Goal: Transaction & Acquisition: Purchase product/service

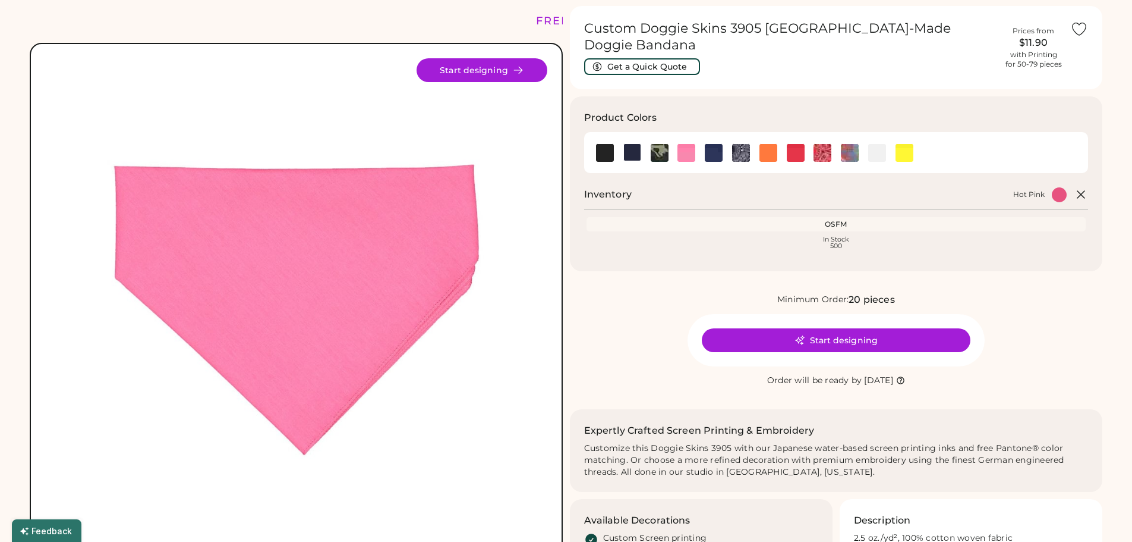
scroll to position [59, 0]
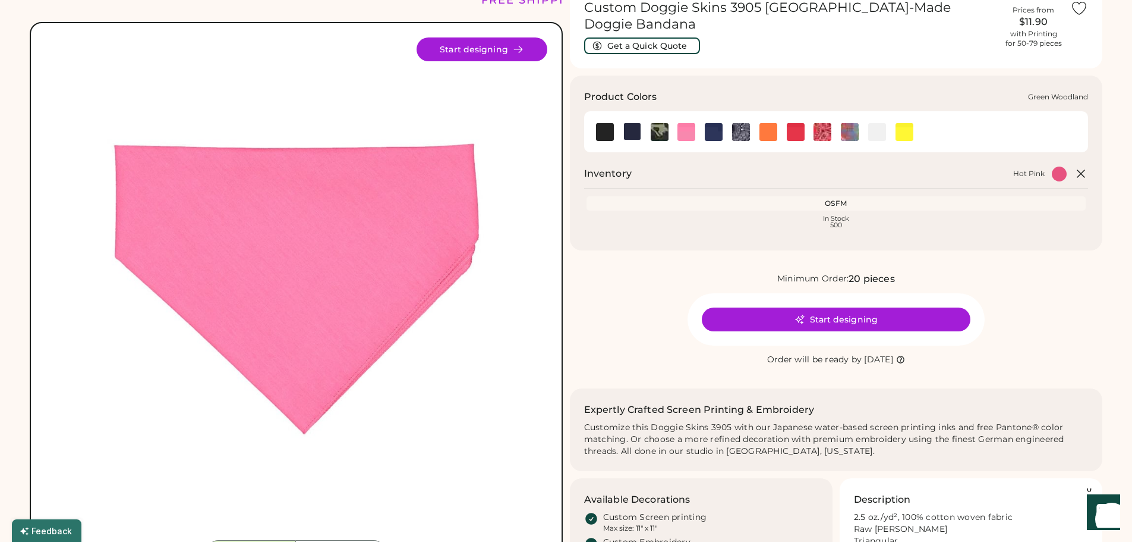
click at [663, 123] on img at bounding box center [660, 132] width 18 height 18
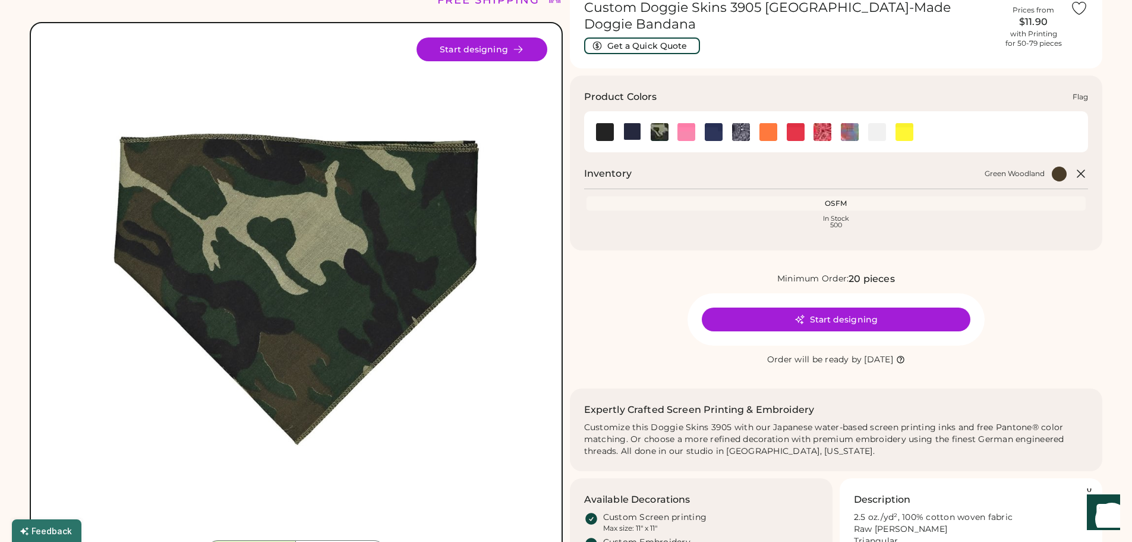
click at [637, 124] on img at bounding box center [633, 132] width 18 height 18
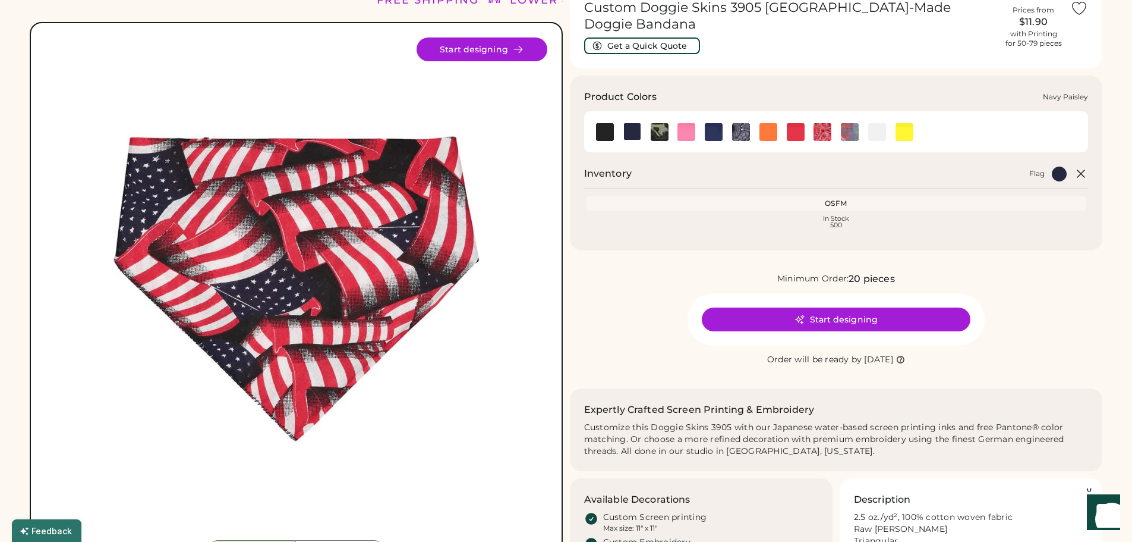
click at [747, 123] on img at bounding box center [741, 132] width 18 height 18
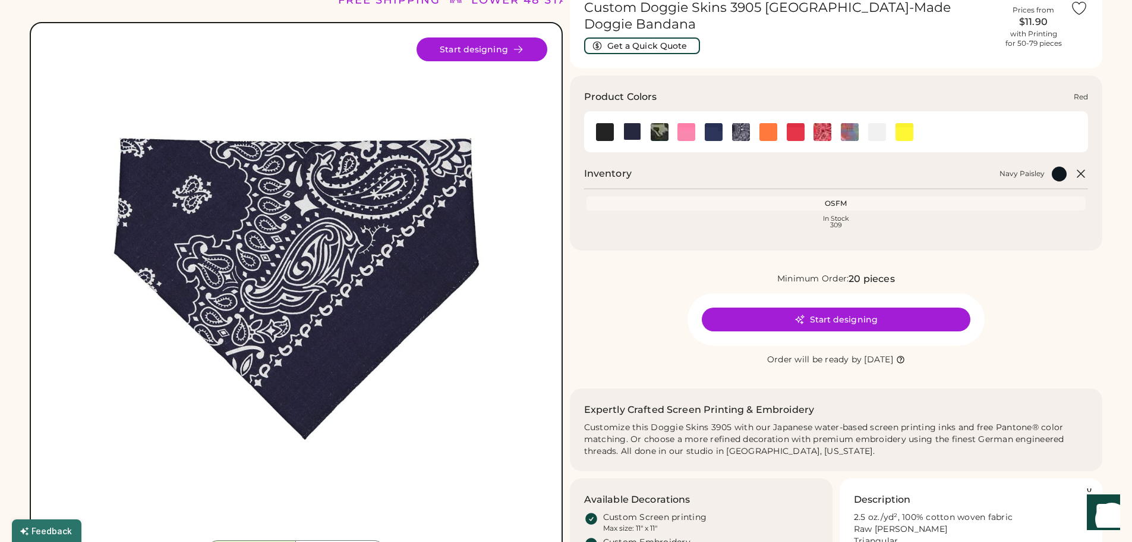
click at [782, 122] on div at bounding box center [795, 131] width 27 height 18
click at [855, 123] on img at bounding box center [850, 132] width 18 height 18
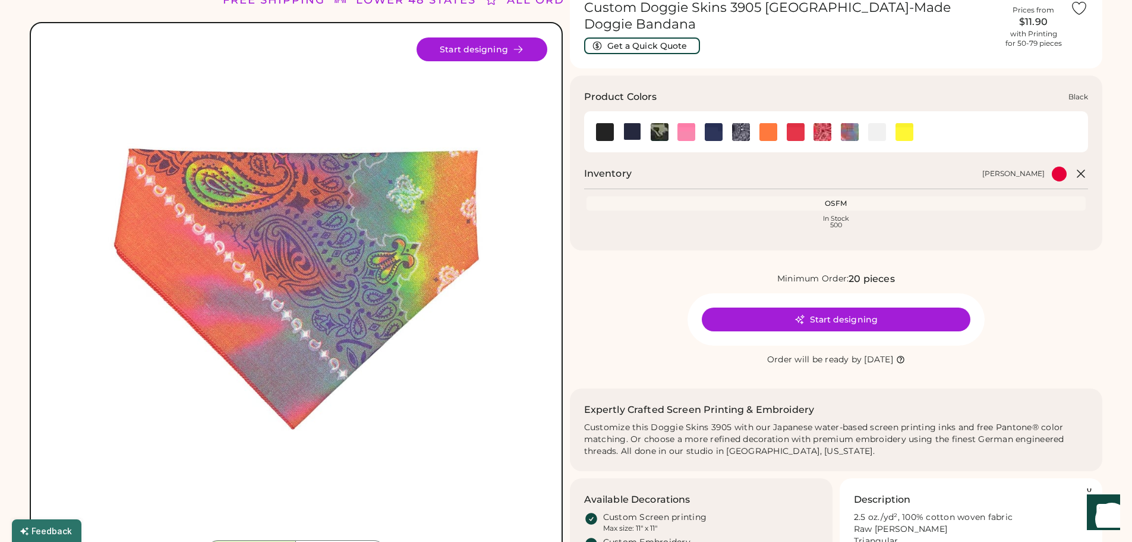
click at [612, 123] on img at bounding box center [605, 132] width 18 height 18
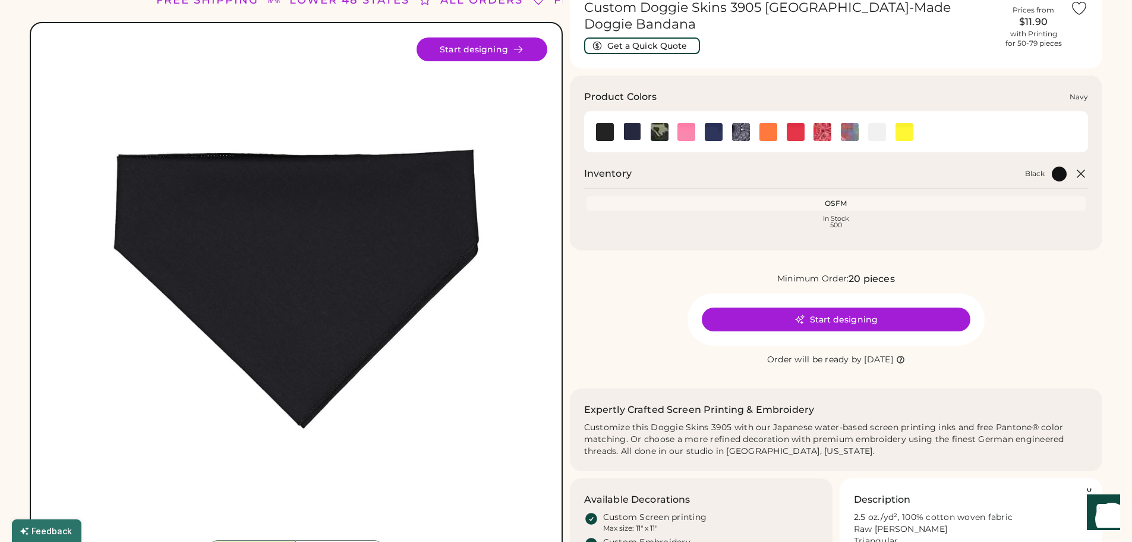
click at [720, 123] on img at bounding box center [714, 132] width 18 height 18
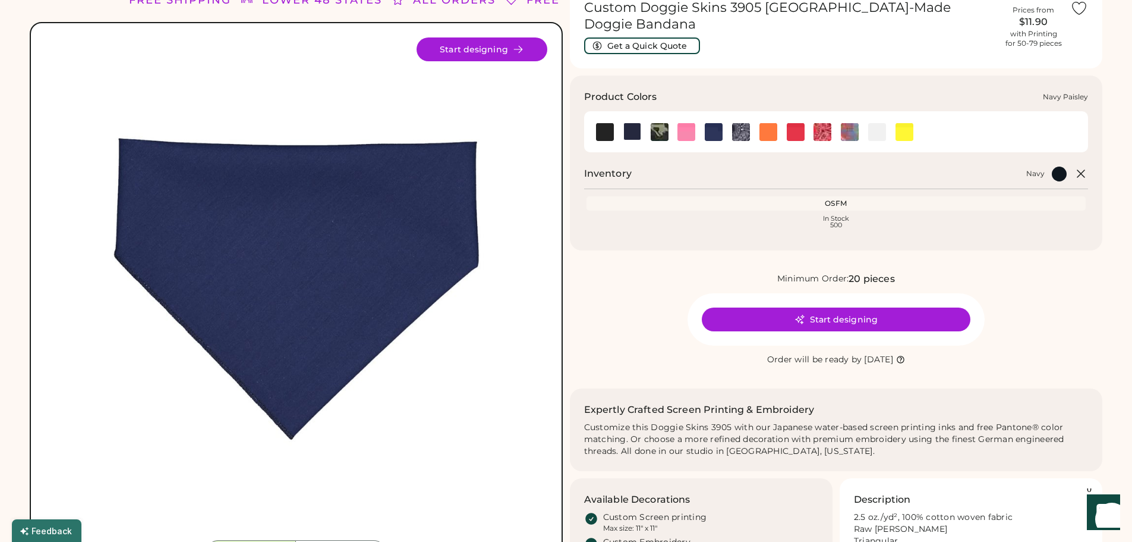
click at [750, 123] on img at bounding box center [741, 132] width 18 height 18
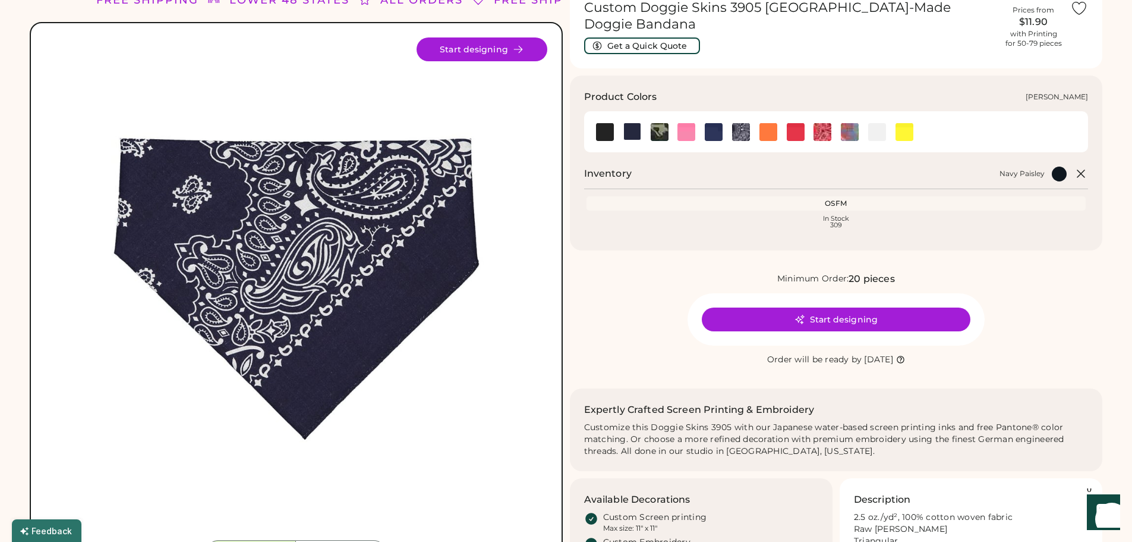
click at [861, 122] on div at bounding box center [849, 131] width 27 height 18
click at [820, 123] on img at bounding box center [823, 132] width 18 height 18
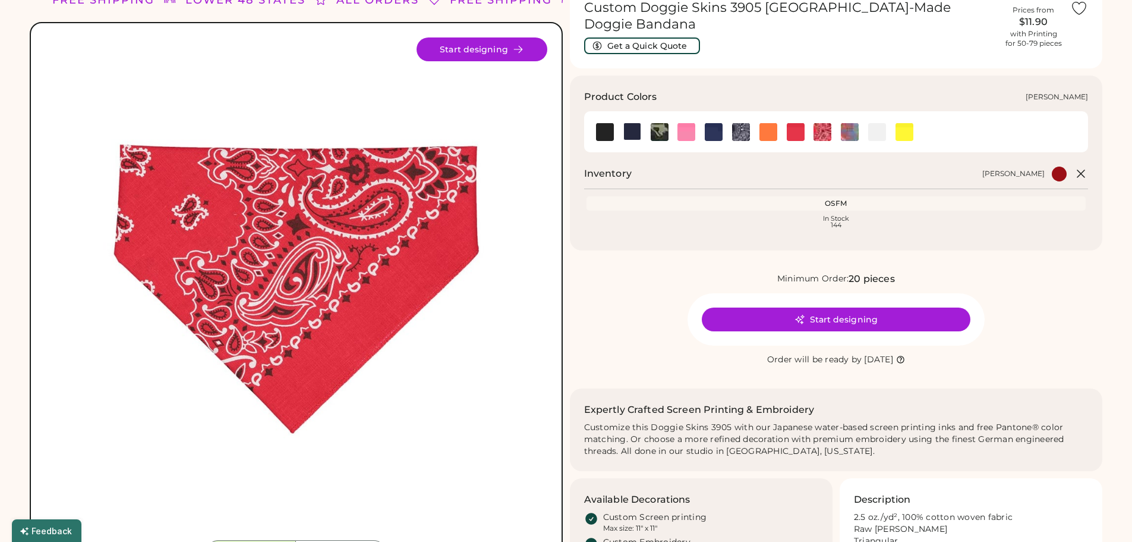
click at [851, 123] on img at bounding box center [850, 132] width 18 height 18
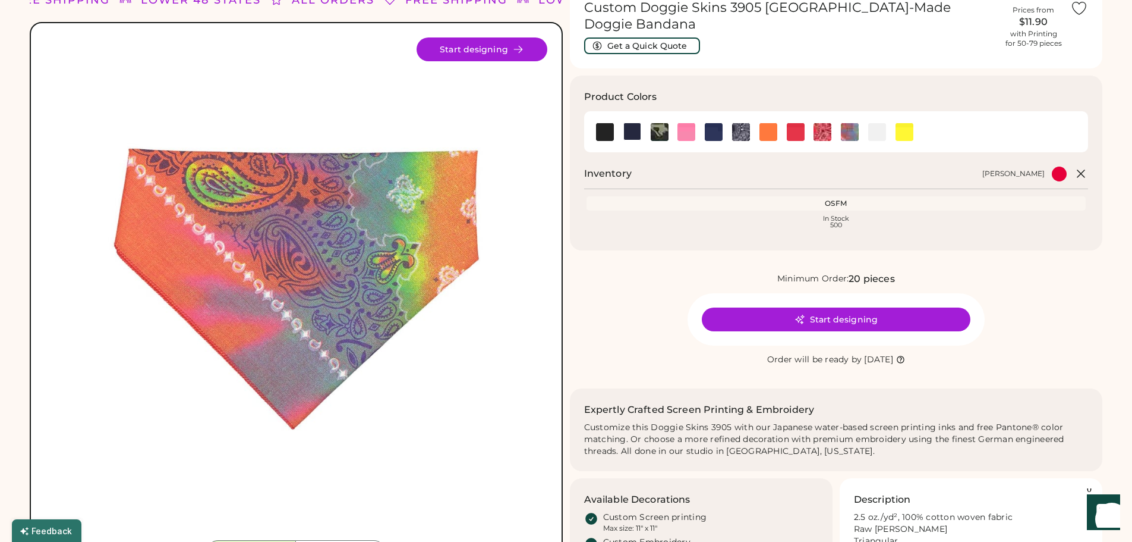
click at [520, 37] on div "Front Back Start designing" at bounding box center [296, 300] width 533 height 556
click at [511, 56] on button "Start designing" at bounding box center [482, 49] width 131 height 24
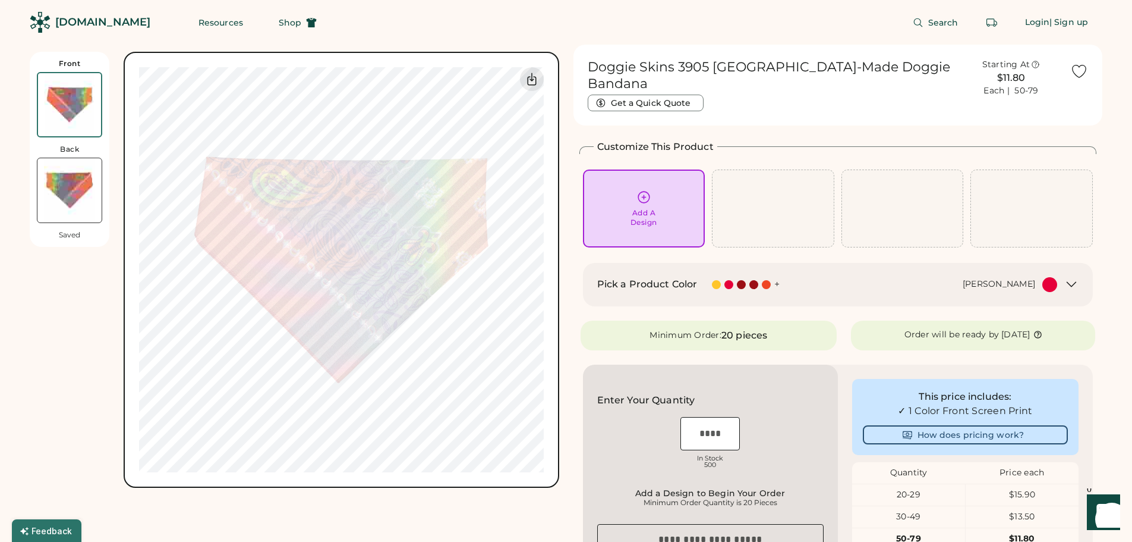
scroll to position [59, 0]
